Goal: Find specific page/section: Find specific page/section

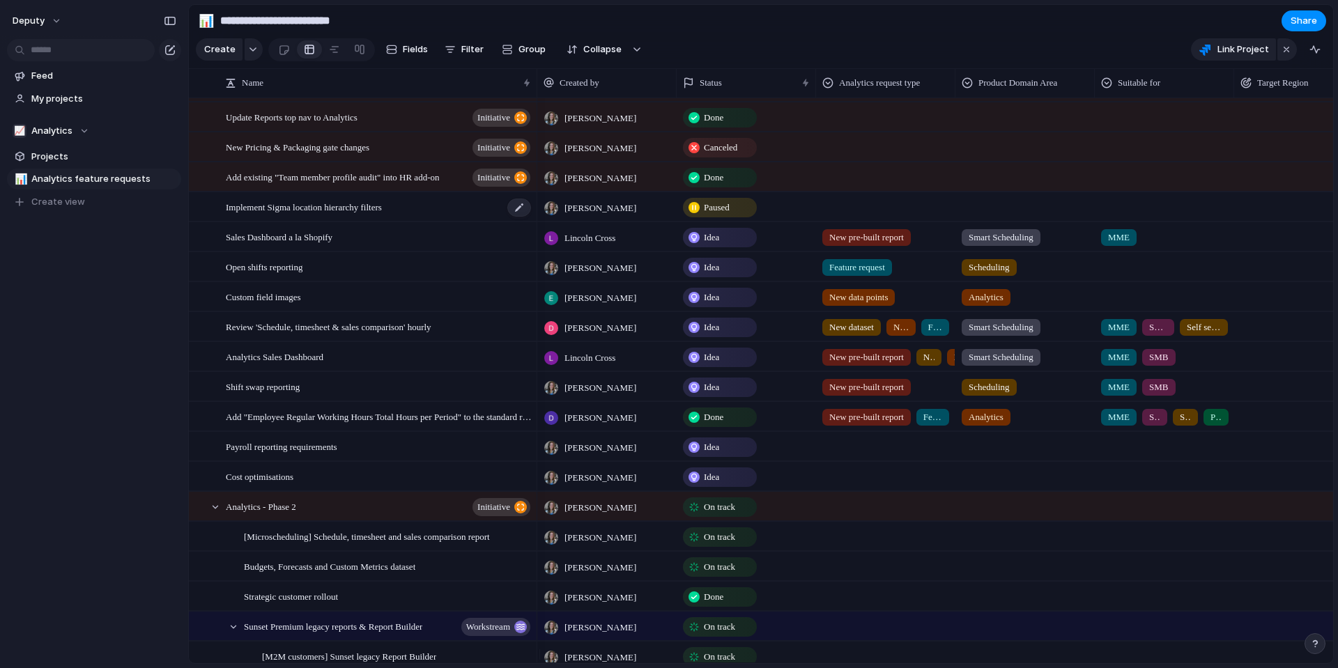
scroll to position [206, 0]
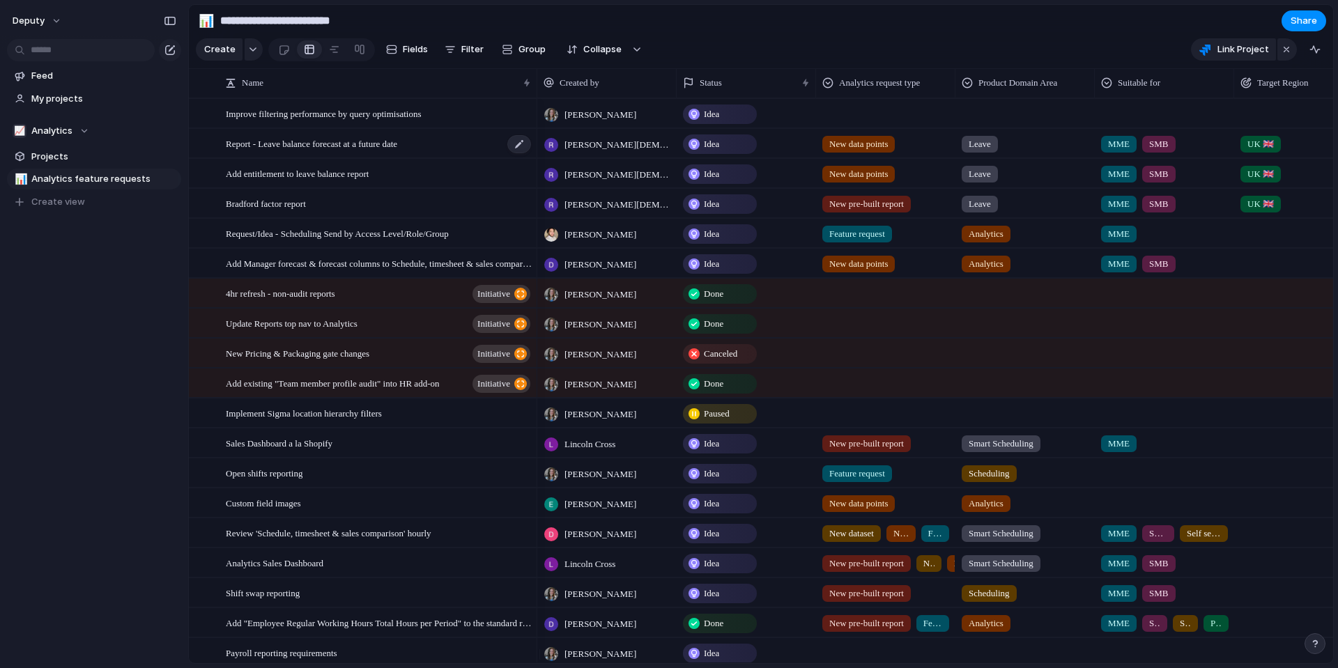
click at [365, 151] on span "Report - Leave balance forecast at a future date" at bounding box center [311, 143] width 171 height 16
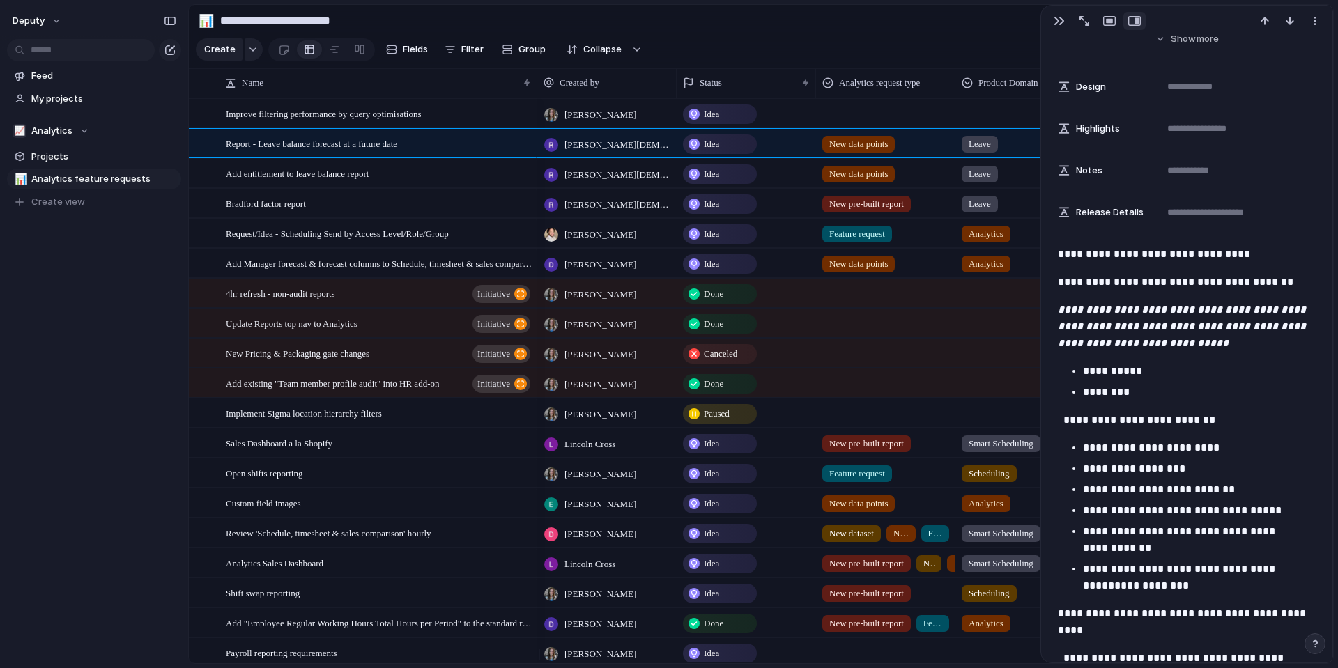
scroll to position [648, 0]
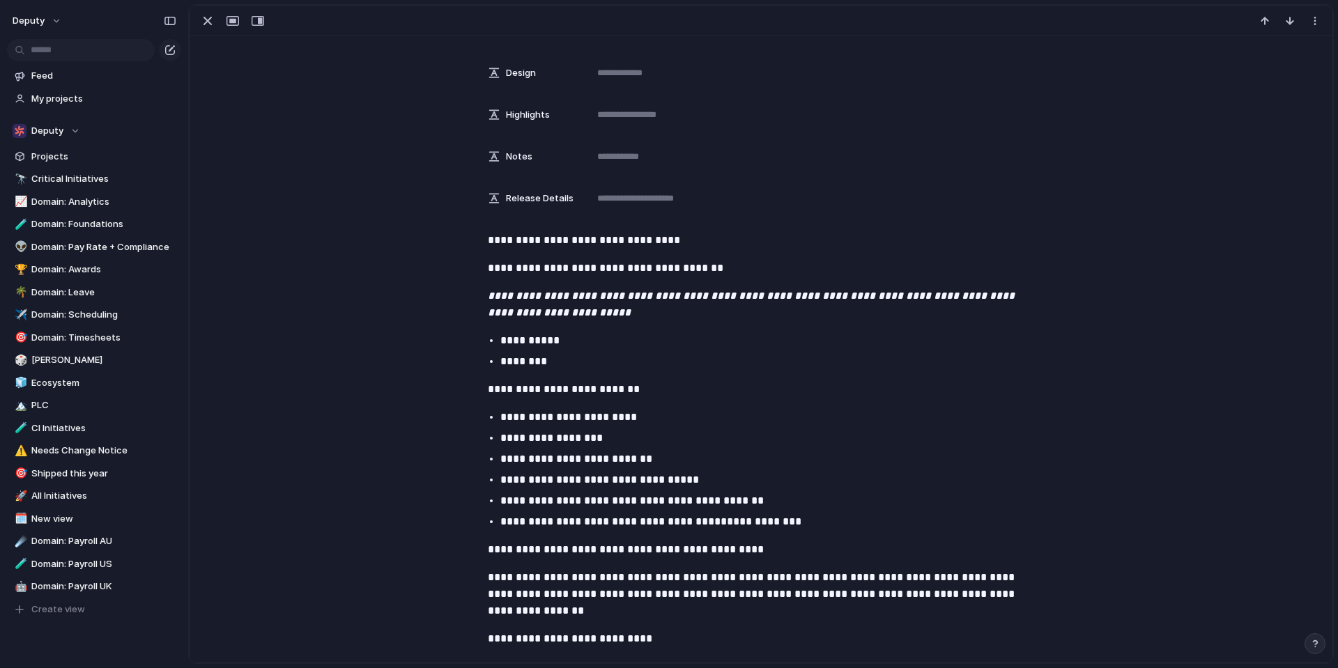
scroll to position [551, 0]
